Goal: Transaction & Acquisition: Purchase product/service

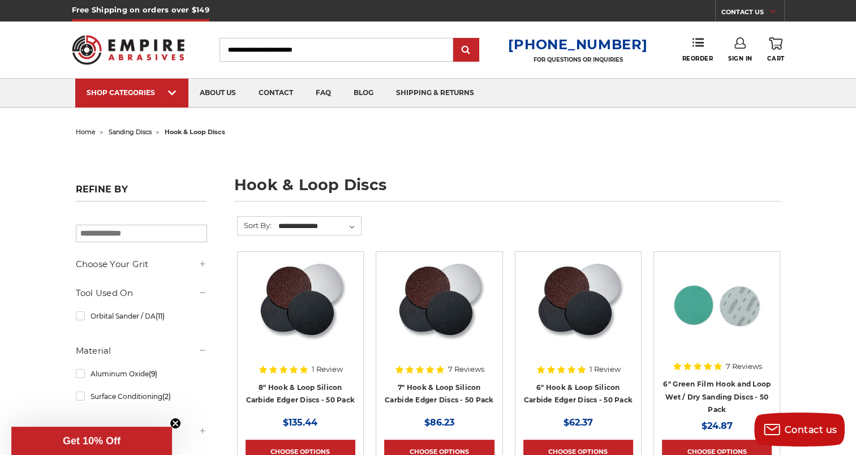
scroll to position [339, 0]
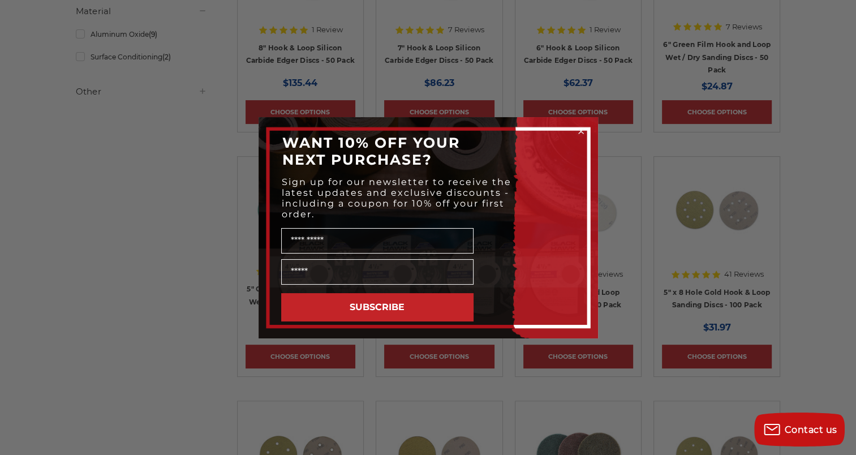
click at [577, 129] on circle "Close dialog" at bounding box center [580, 131] width 11 height 11
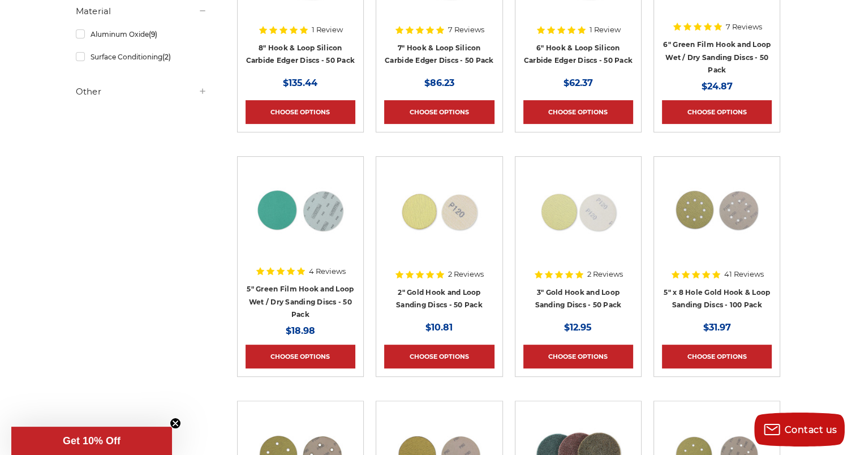
scroll to position [0, 0]
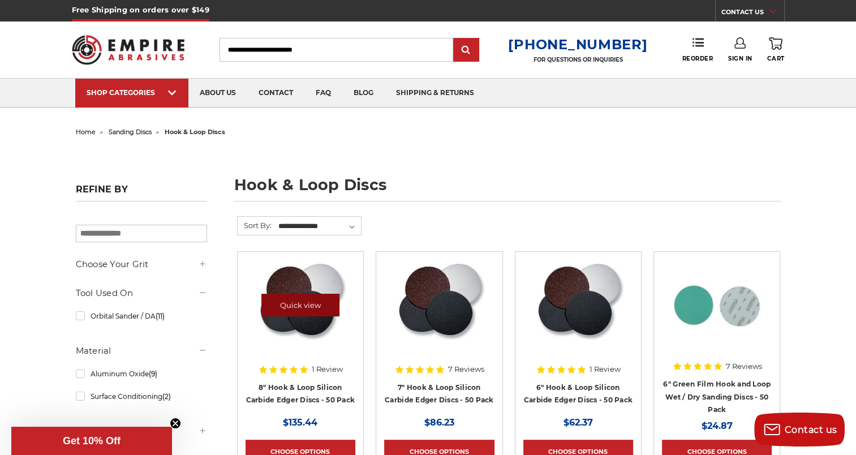
click at [318, 300] on link "Quick view" at bounding box center [300, 304] width 78 height 23
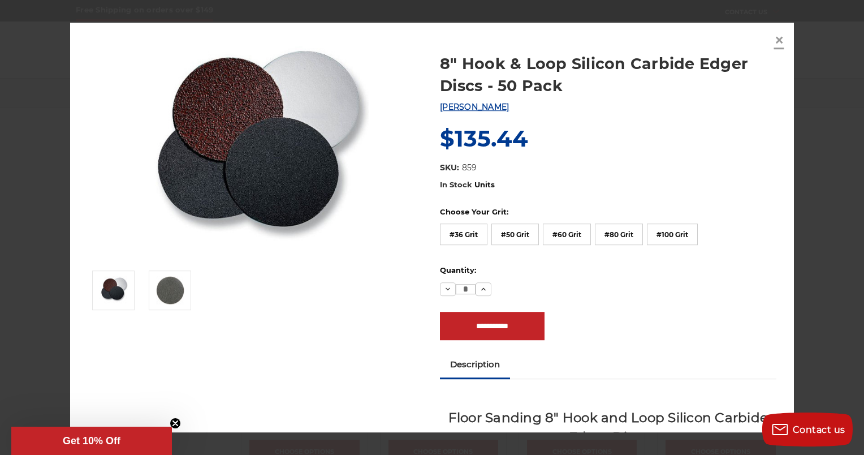
click at [774, 41] on span "×" at bounding box center [779, 40] width 10 height 22
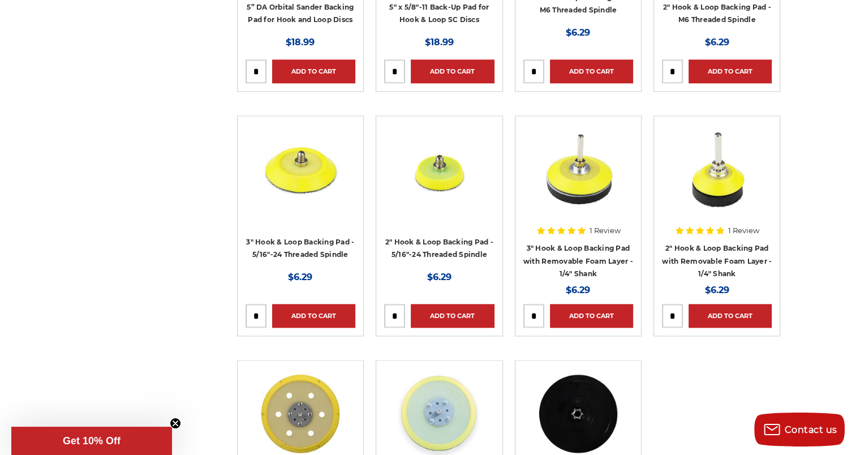
scroll to position [1018, 0]
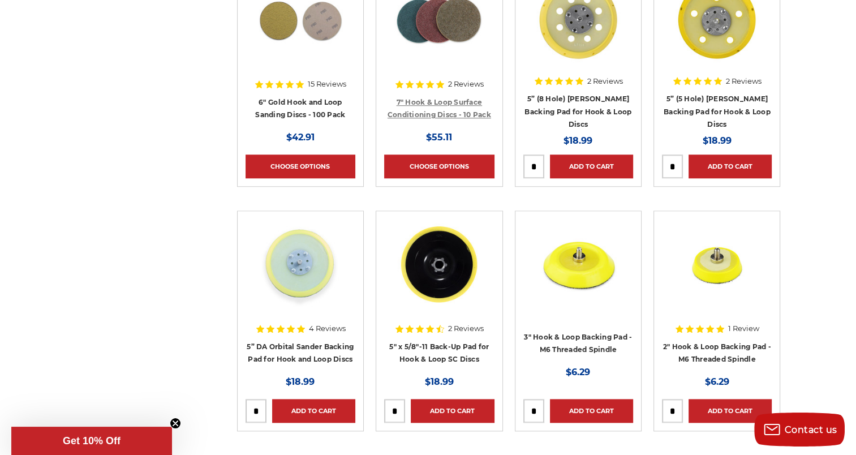
click at [437, 109] on link "7" Hook & Loop Surface Conditioning Discs - 10 Pack" at bounding box center [438, 108] width 103 height 21
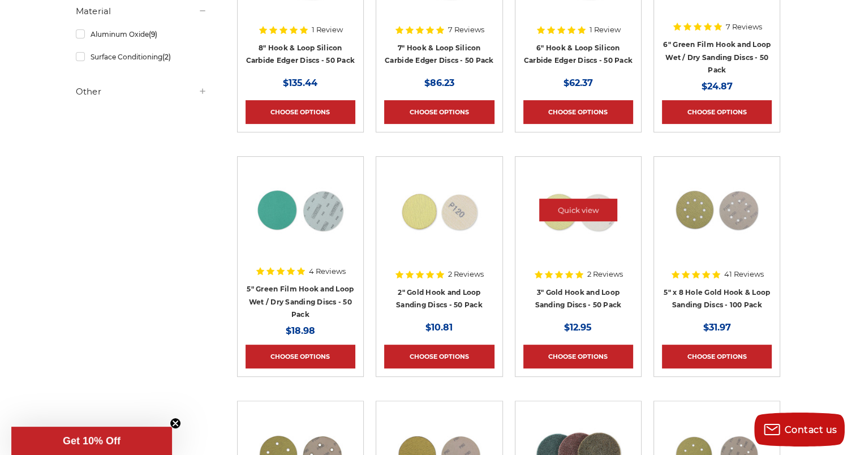
scroll to position [679, 0]
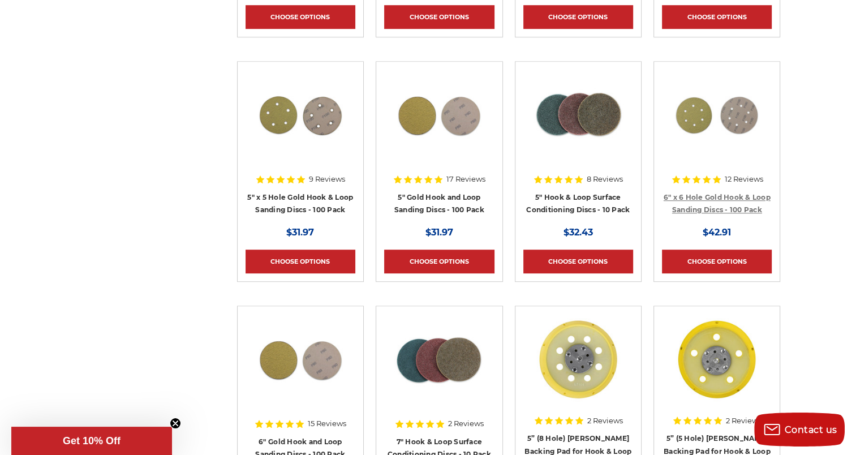
click at [737, 199] on link "6" x 6 Hole Gold Hook & Loop Sanding Discs - 100 Pack" at bounding box center [716, 203] width 107 height 21
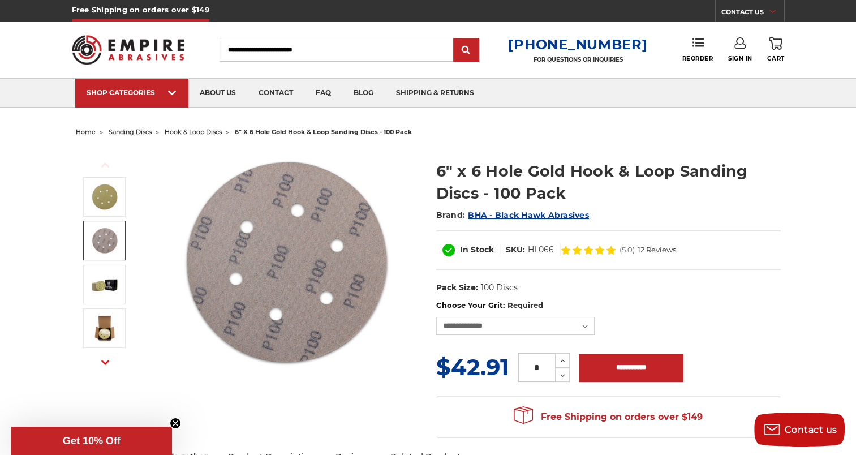
click at [102, 234] on img at bounding box center [104, 240] width 28 height 28
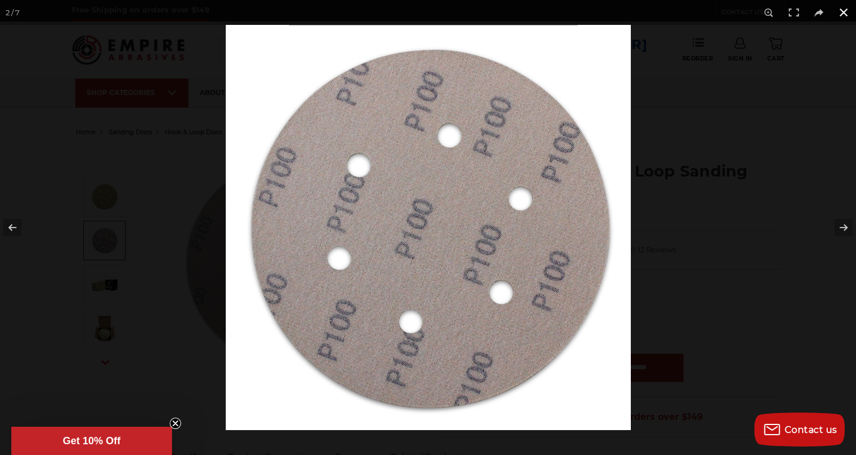
click at [837, 7] on button at bounding box center [843, 12] width 25 height 25
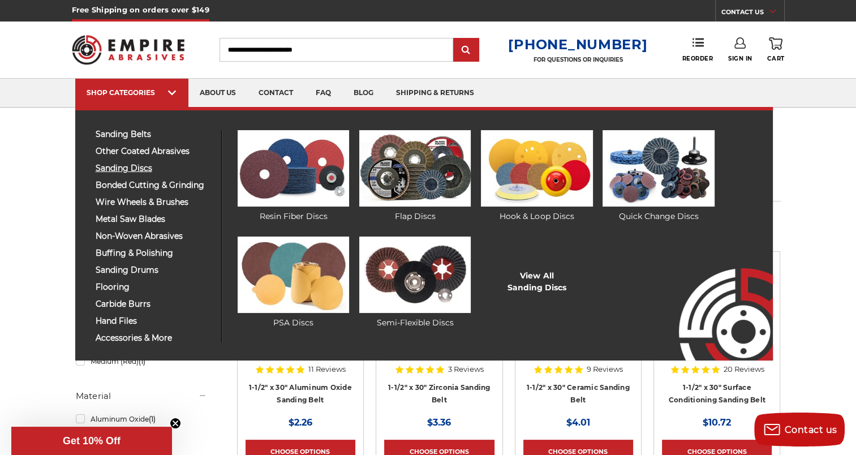
click at [137, 166] on span "sanding discs" at bounding box center [154, 168] width 117 height 8
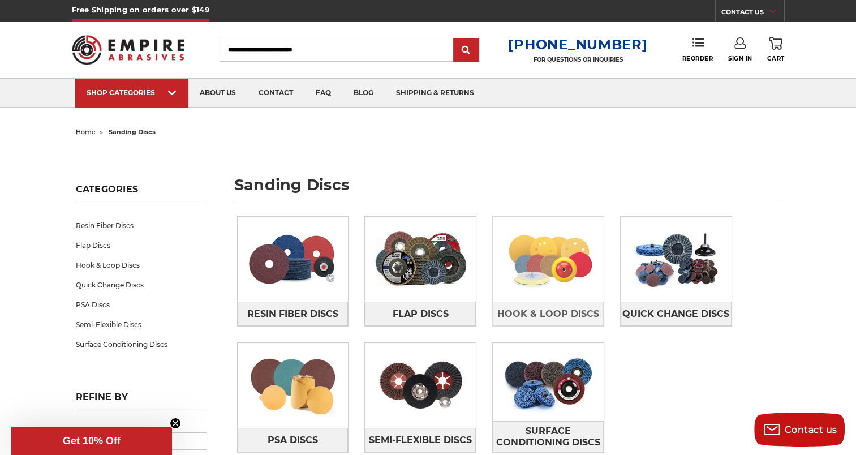
click at [571, 288] on img at bounding box center [548, 259] width 111 height 78
click at [582, 262] on img at bounding box center [548, 259] width 111 height 78
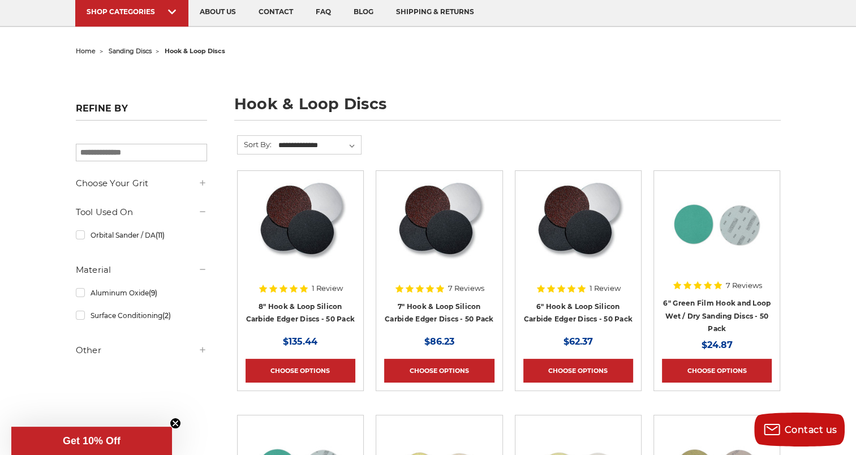
scroll to position [339, 0]
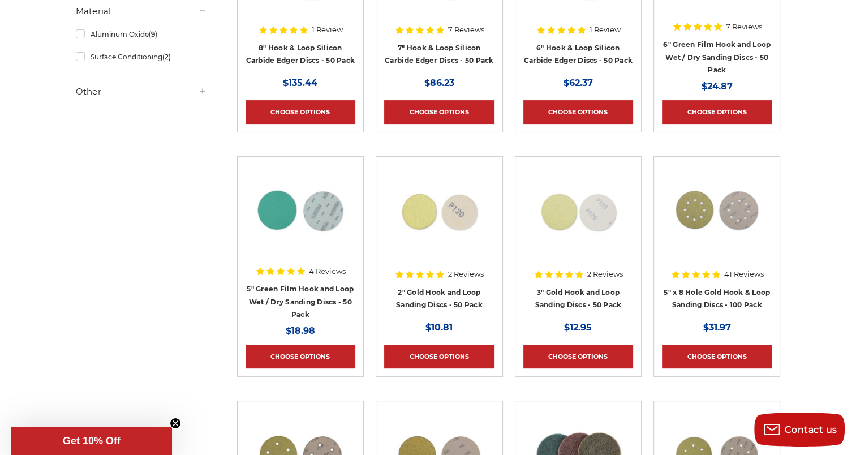
click at [295, 275] on div "4 Reviews" at bounding box center [300, 270] width 90 height 19
click at [296, 291] on link "5" Green Film Hook and Loop Wet / Dry Sanding Discs - 50 Pack" at bounding box center [300, 301] width 107 height 34
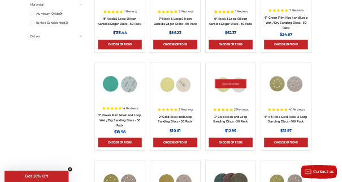
scroll to position [679, 0]
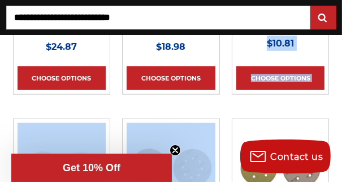
drag, startPoint x: 217, startPoint y: 137, endPoint x: 206, endPoint y: 96, distance: 42.7
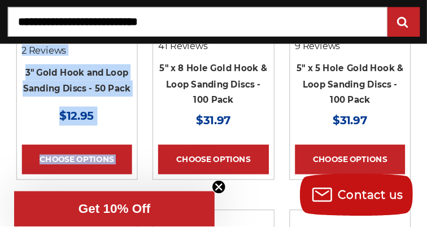
scroll to position [893, 0]
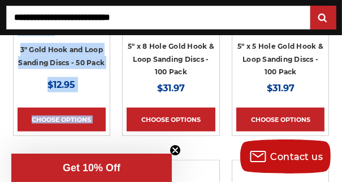
click at [176, 151] on icon "Close teaser" at bounding box center [175, 150] width 5 height 5
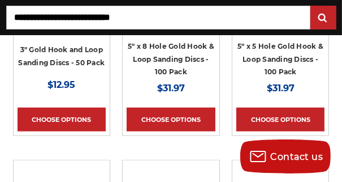
click at [179, 150] on li "Quick view 41 Reviews 5" x 8 Hole Gold Hook & Loop Sanding Discs - 100 Pack MSR…" at bounding box center [171, 32] width 110 height 256
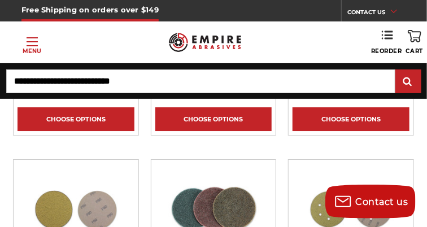
scroll to position [723, 0]
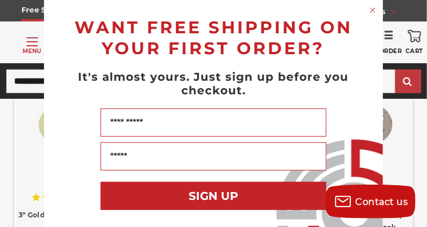
click at [372, 11] on circle "Close dialog" at bounding box center [373, 10] width 11 height 11
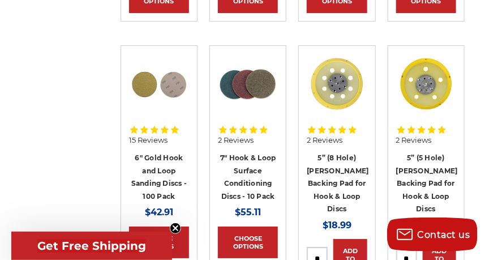
scroll to position [995, 0]
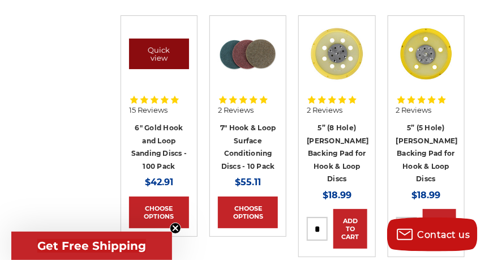
click at [160, 59] on link "Quick view" at bounding box center [159, 53] width 60 height 31
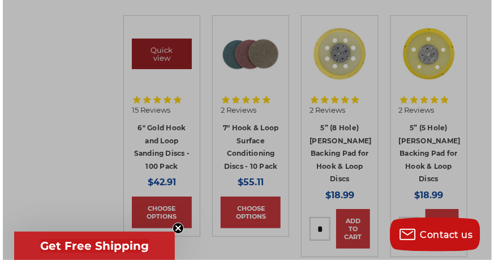
scroll to position [996, 0]
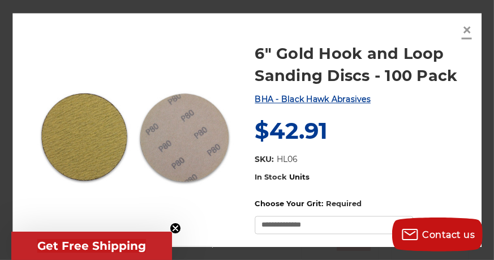
click at [467, 30] on span "×" at bounding box center [466, 30] width 10 height 22
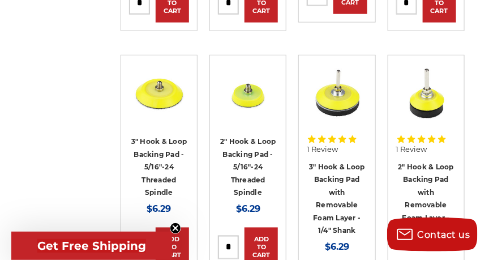
scroll to position [1477, 0]
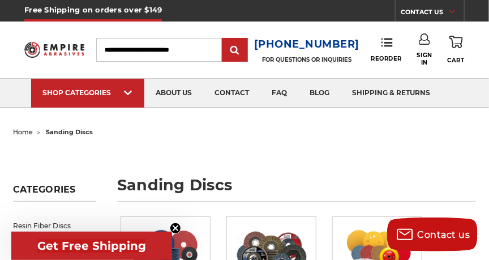
scroll to position [193, 0]
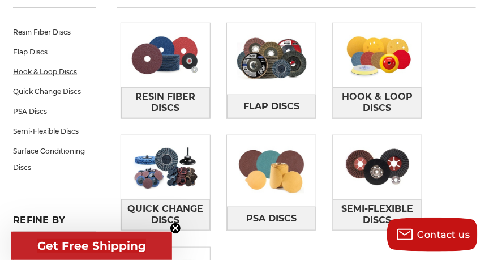
click at [29, 71] on link "Hook & Loop Discs" at bounding box center [54, 72] width 83 height 20
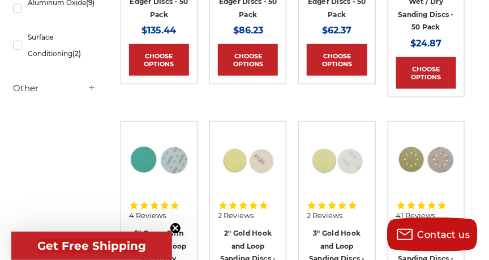
scroll to position [193, 0]
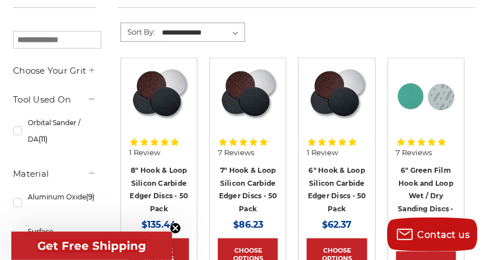
click at [235, 31] on select "**********" at bounding box center [202, 32] width 84 height 17
select select "**********"
click at [160, 24] on select "**********" at bounding box center [202, 32] width 84 height 17
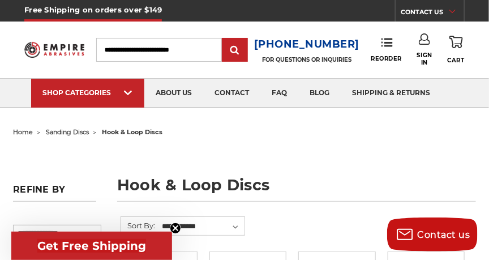
scroll to position [193, 0]
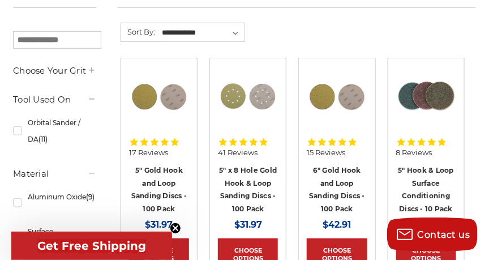
click at [162, 129] on div "17 Reviews 5" Gold Hook and Loop Sanding Discs - 100 Pack MSRP: Was: Now: $31.97" at bounding box center [159, 179] width 60 height 106
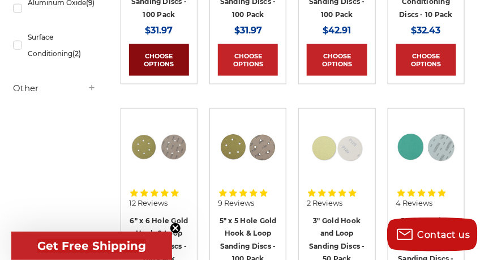
click at [161, 57] on link "Choose Options" at bounding box center [159, 60] width 60 height 32
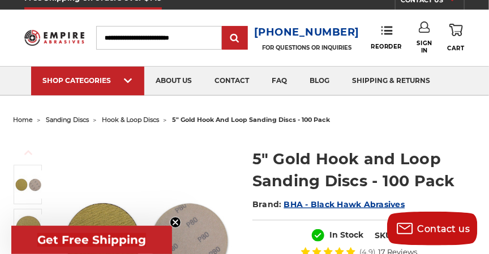
scroll to position [193, 0]
